Goal: Information Seeking & Learning: Learn about a topic

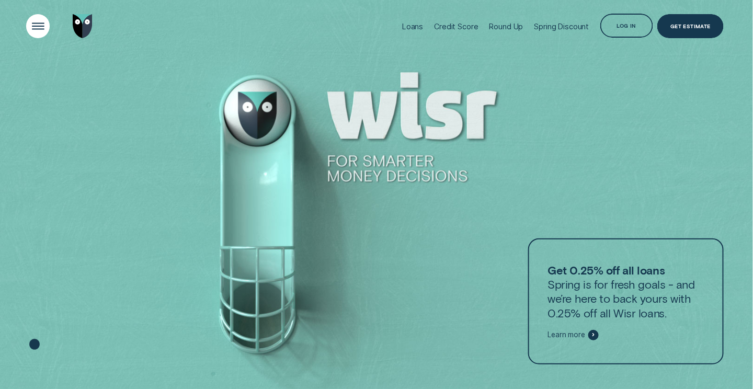
click at [40, 23] on div "Open Menu" at bounding box center [37, 25] width 33 height 33
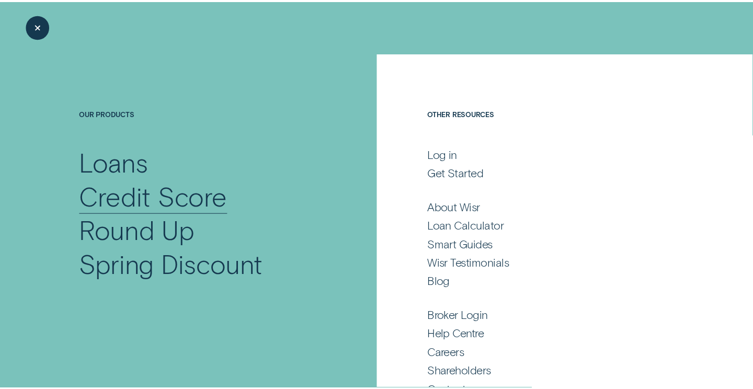
scroll to position [24, 0]
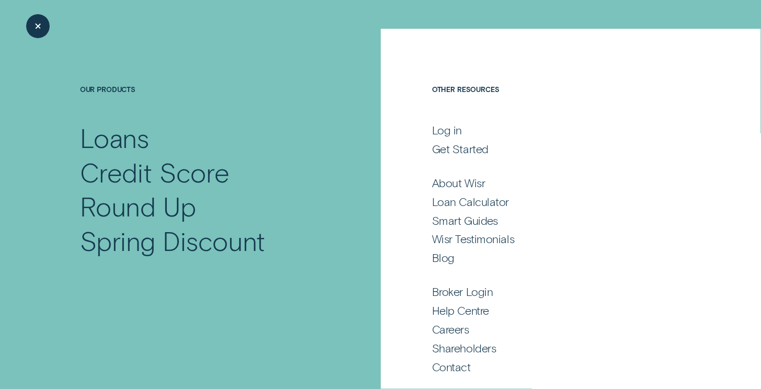
click at [32, 19] on div "Close Menu" at bounding box center [37, 25] width 33 height 33
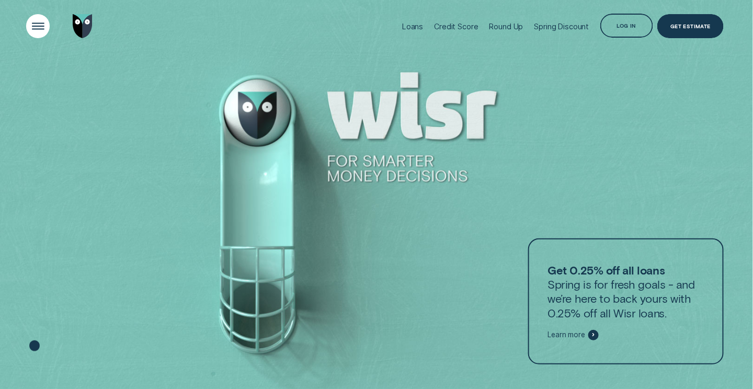
click at [34, 31] on div "Open Menu" at bounding box center [37, 25] width 33 height 33
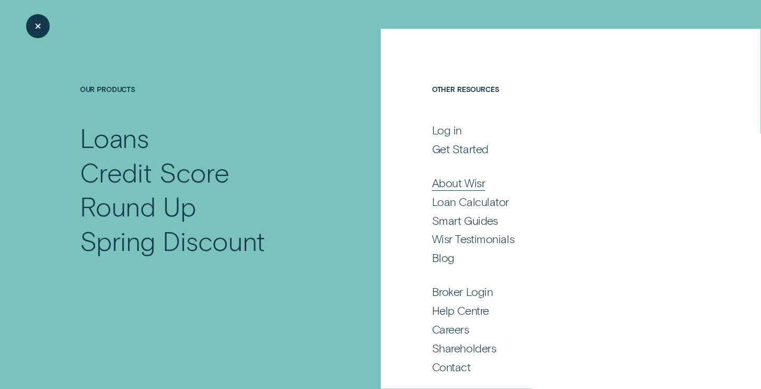
click at [470, 179] on div "About Wisr" at bounding box center [458, 183] width 53 height 14
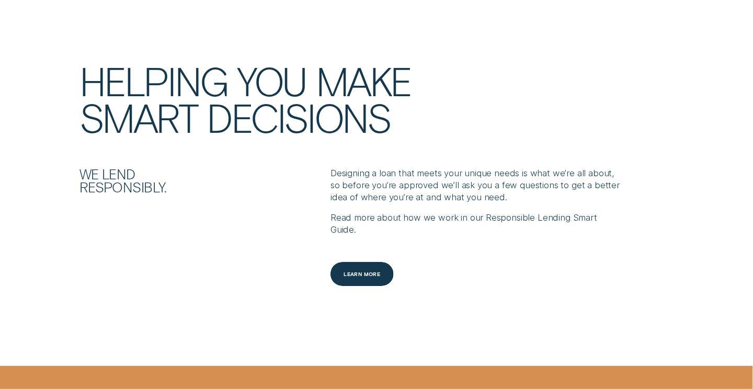
scroll to position [1065, 0]
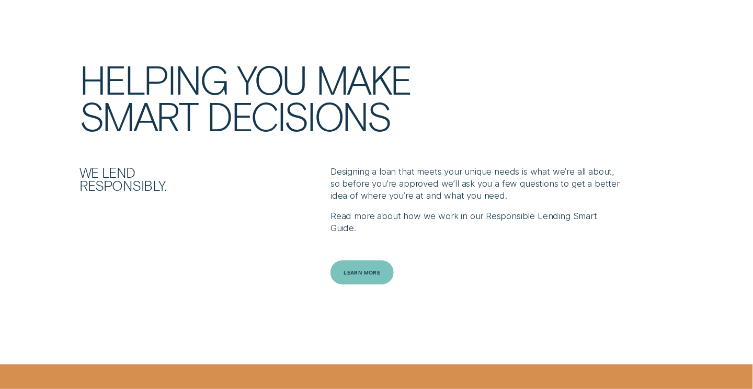
click at [379, 270] on div "Learn more" at bounding box center [362, 272] width 37 height 5
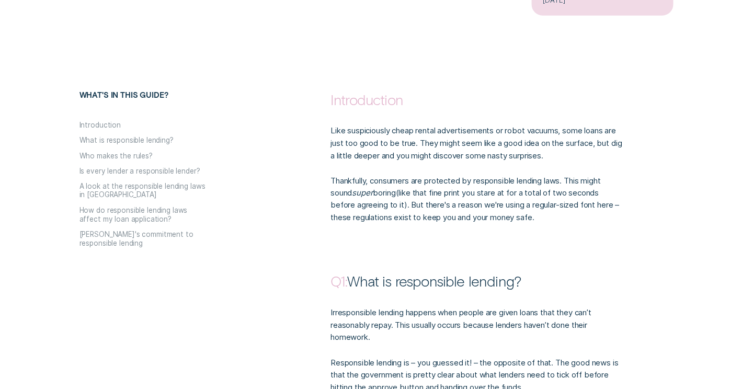
scroll to position [475, 0]
